Goal: Task Accomplishment & Management: Use online tool/utility

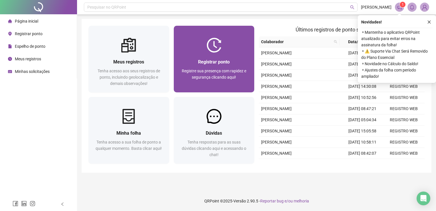
click at [218, 60] on span "Registrar ponto" at bounding box center [214, 61] width 32 height 5
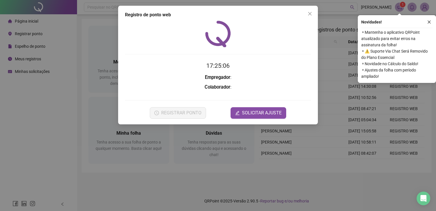
click at [236, 179] on div "Registro de ponto web 17:25:06 Empregador : Colaborador : REGISTRAR PONTO SOLIC…" at bounding box center [218, 105] width 436 height 211
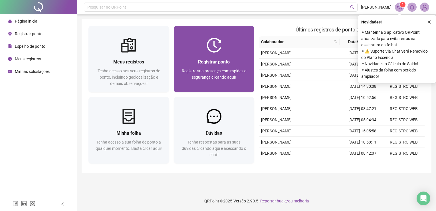
click at [232, 49] on div at bounding box center [214, 45] width 81 height 15
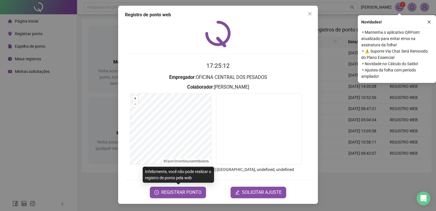
click at [183, 185] on form "17:25:12 Empregador : OFICINA CENTRAL DOS PESADOS Colaborador : [PERSON_NAME] D…" at bounding box center [218, 129] width 186 height 136
click at [178, 188] on button "REGISTRAR PONTO" at bounding box center [178, 191] width 56 height 11
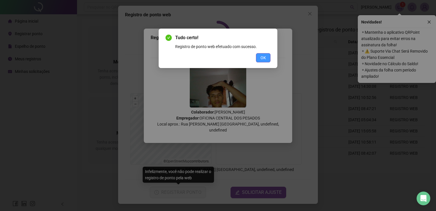
click at [262, 55] on span "OK" at bounding box center [263, 58] width 5 height 6
